Goal: Check status: Check status

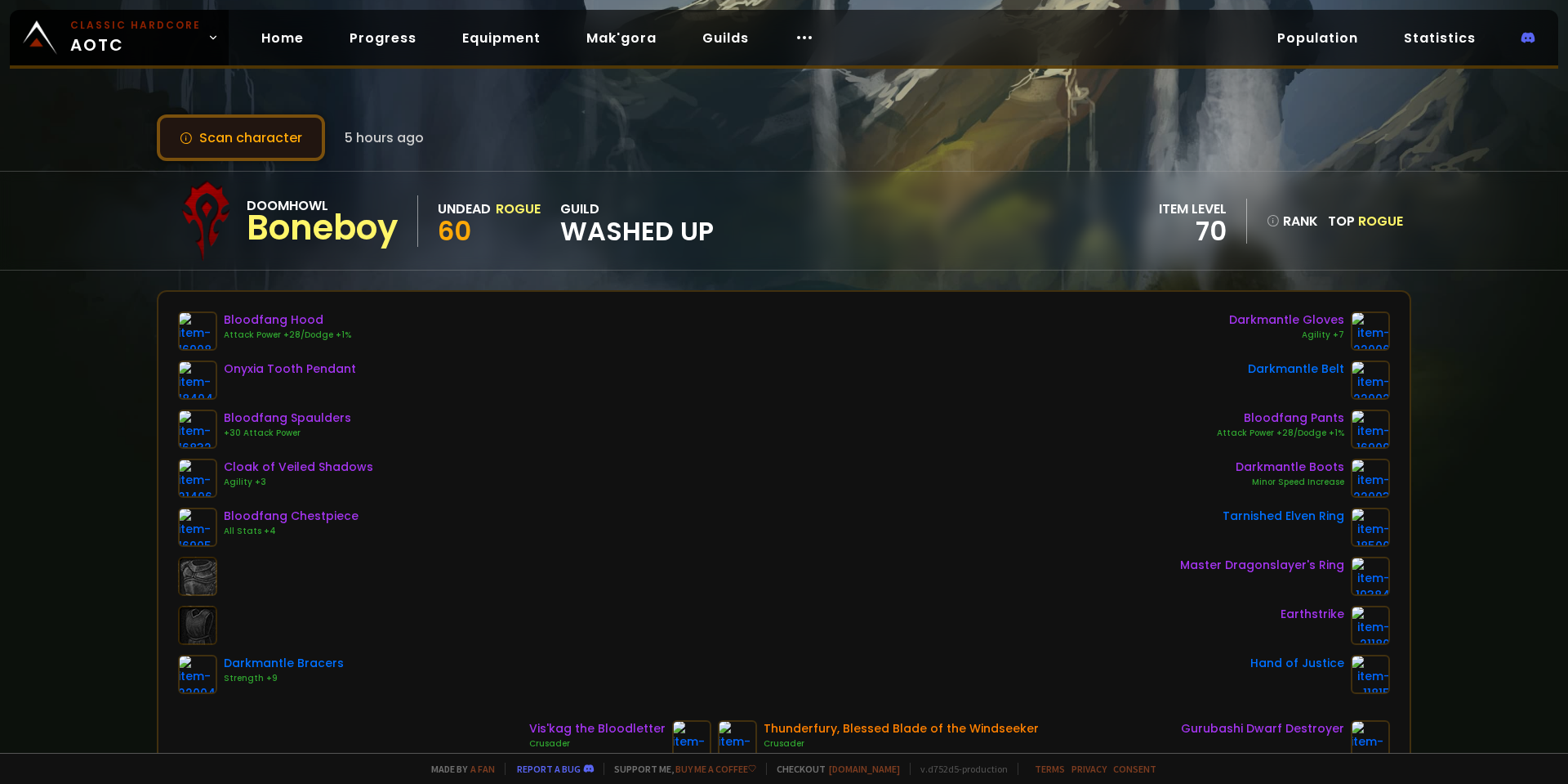
click at [276, 146] on button "Scan character" at bounding box center [241, 137] width 169 height 47
click at [283, 37] on link "Home" at bounding box center [283, 37] width 69 height 33
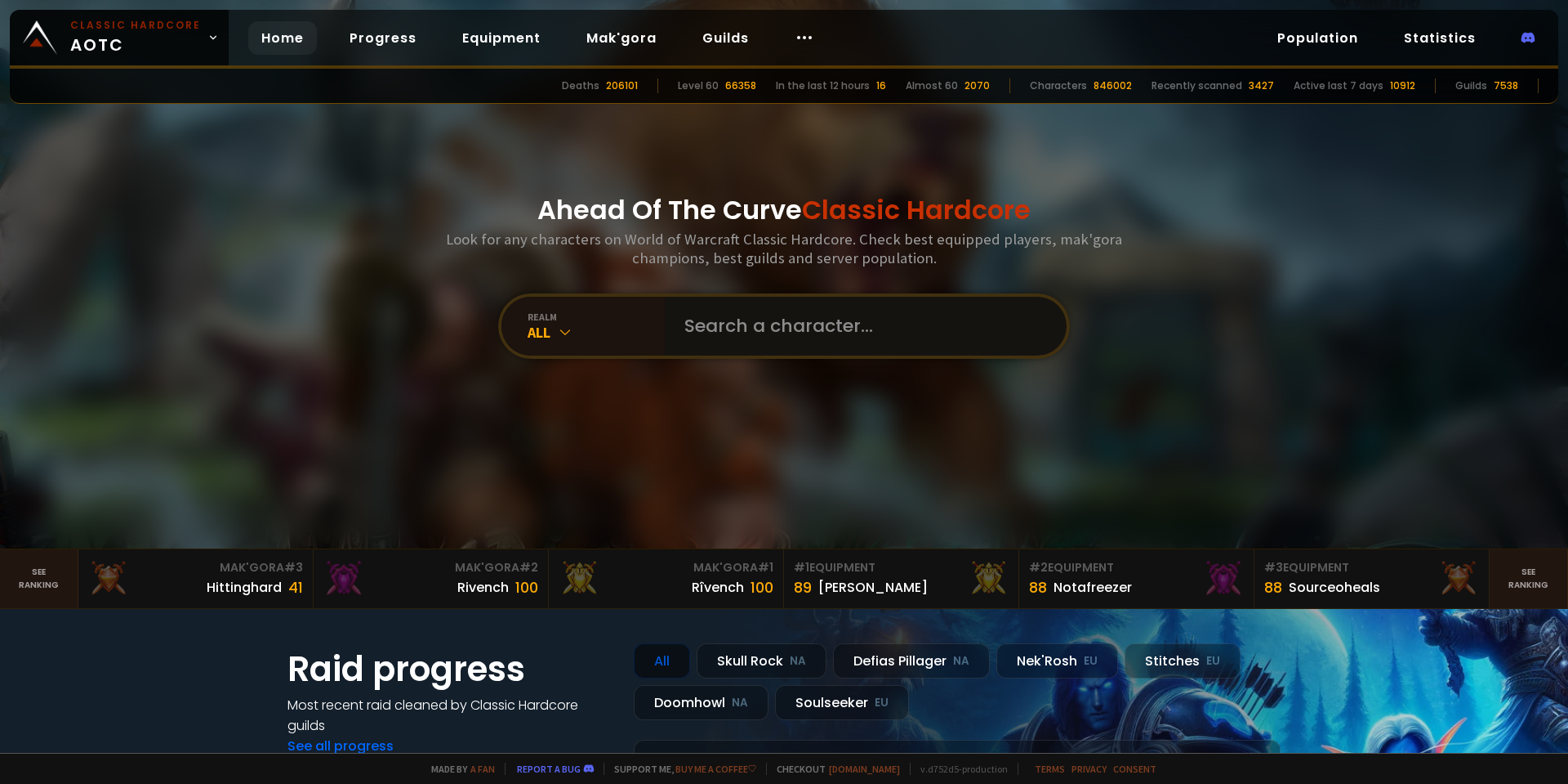
click at [782, 331] on input "text" at bounding box center [860, 326] width 372 height 59
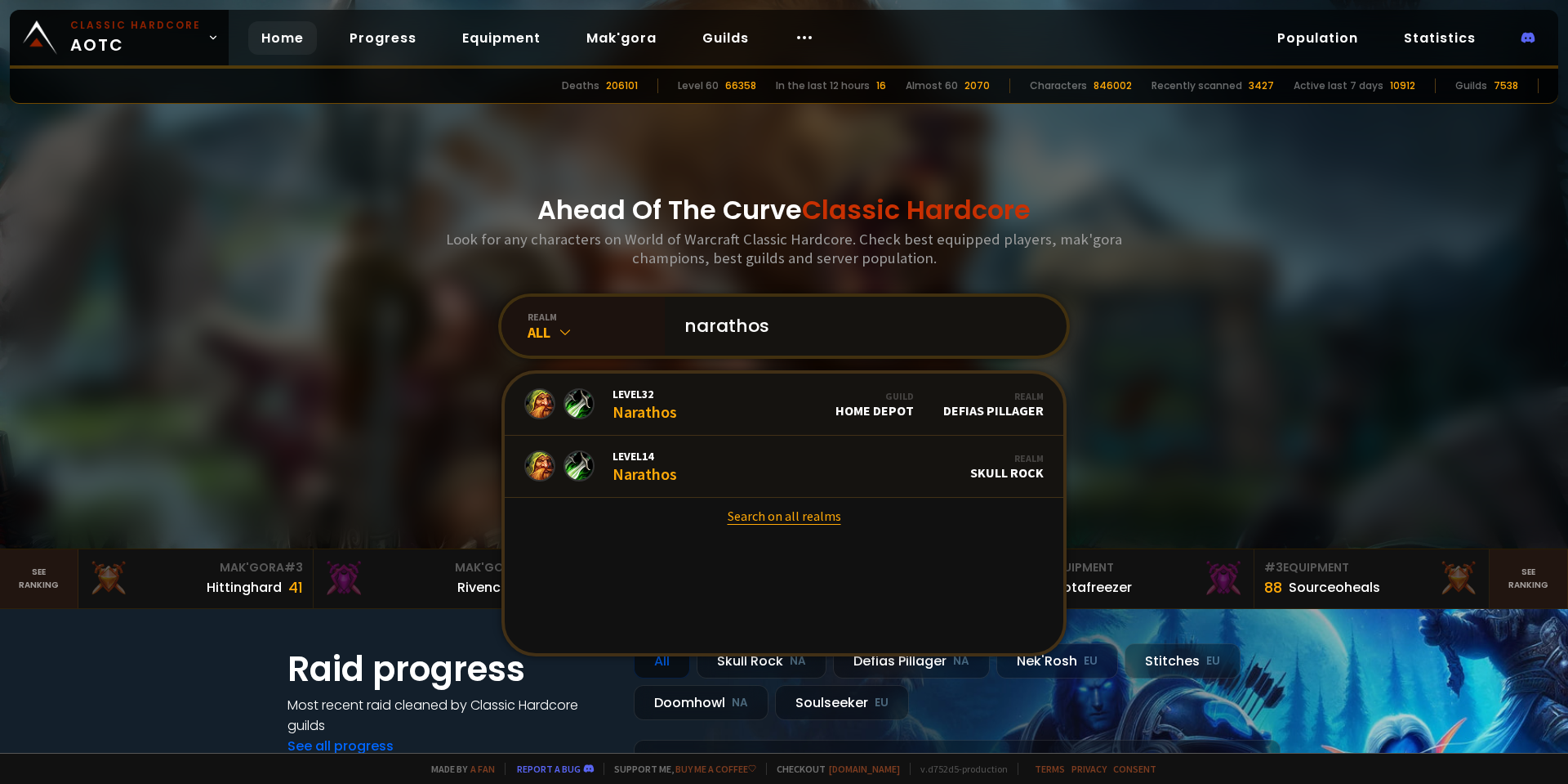
type input "narathos"
click at [780, 528] on link "Search on all realms" at bounding box center [784, 515] width 559 height 36
